Goal: Check status

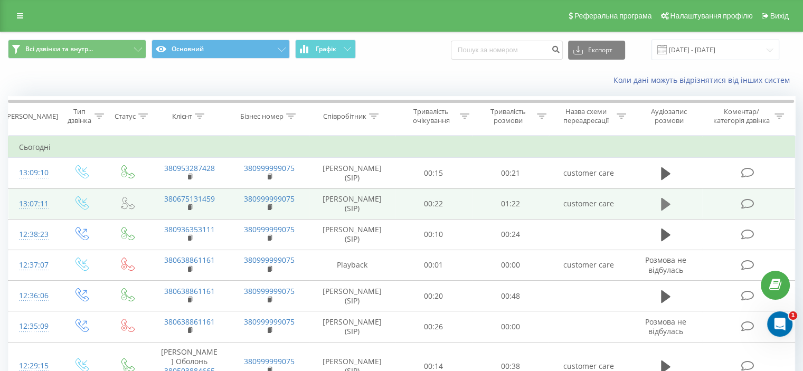
click at [663, 202] on icon at bounding box center [666, 204] width 10 height 13
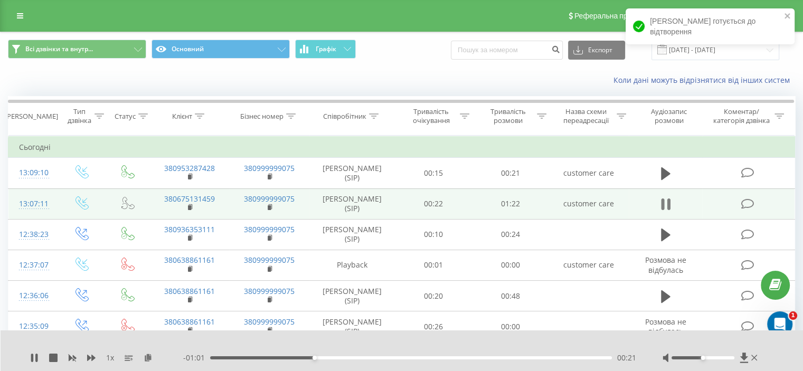
click at [664, 200] on icon at bounding box center [666, 204] width 10 height 15
